Goal: Task Accomplishment & Management: Manage account settings

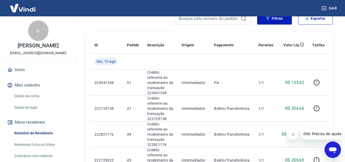
scroll to position [51, 0]
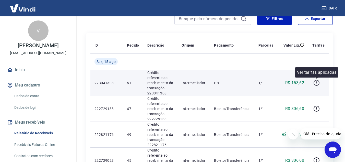
click at [317, 83] on icon "button" at bounding box center [316, 82] width 6 height 6
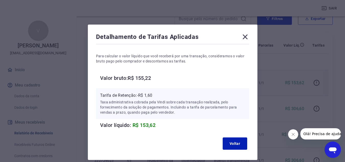
click at [243, 35] on icon at bounding box center [245, 37] width 8 height 8
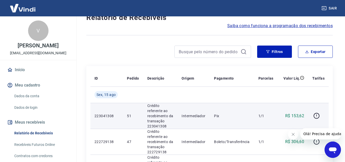
scroll to position [0, 0]
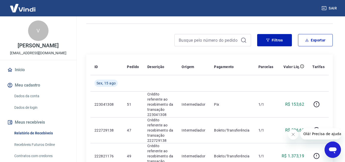
scroll to position [26, 0]
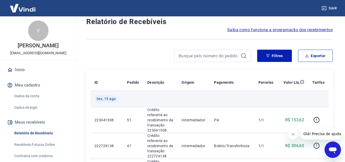
scroll to position [51, 0]
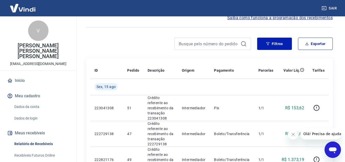
scroll to position [26, 0]
